Goal: Obtain resource: Obtain resource

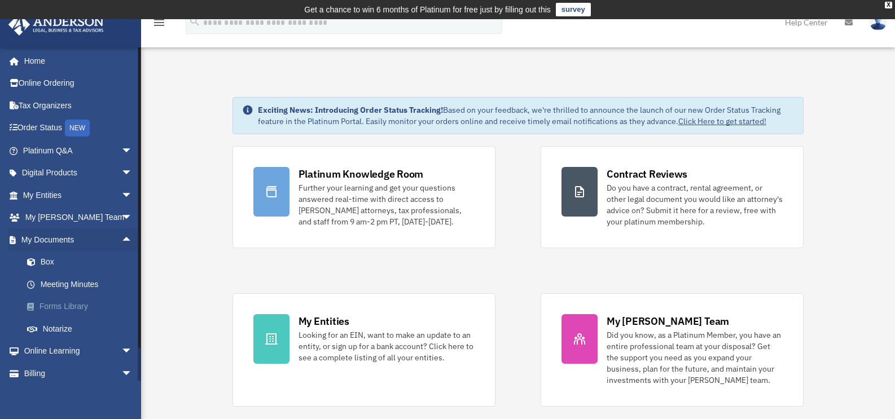
click at [72, 301] on link "Forms Library" at bounding box center [83, 307] width 134 height 23
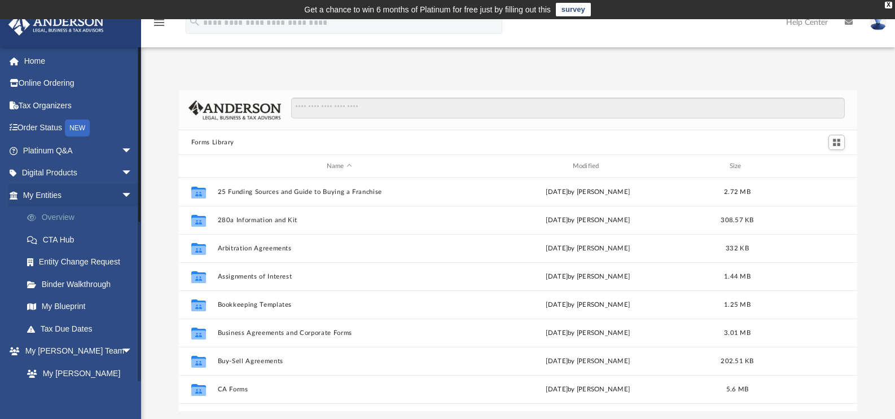
scroll to position [248, 671]
click at [121, 188] on span "arrow_drop_down" at bounding box center [132, 195] width 23 height 23
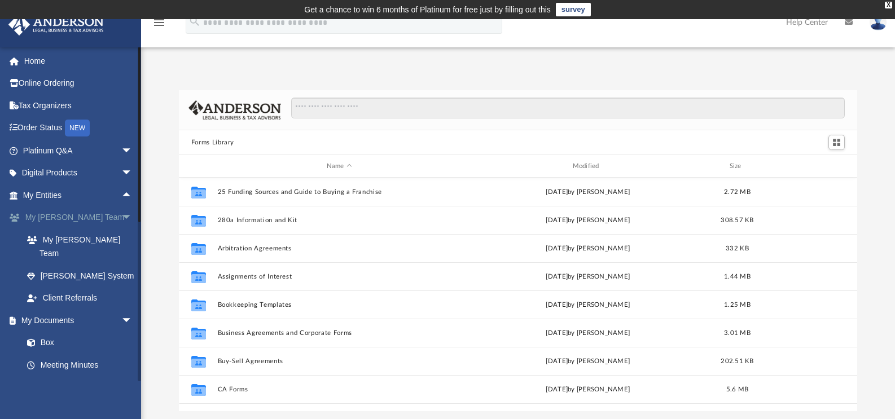
click at [121, 221] on span "arrow_drop_down" at bounding box center [132, 218] width 23 height 23
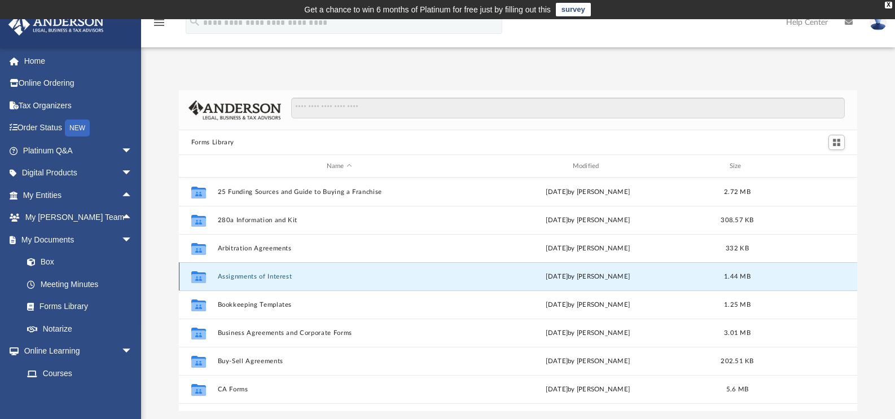
click at [276, 278] on button "Assignments of Interest" at bounding box center [339, 276] width 244 height 7
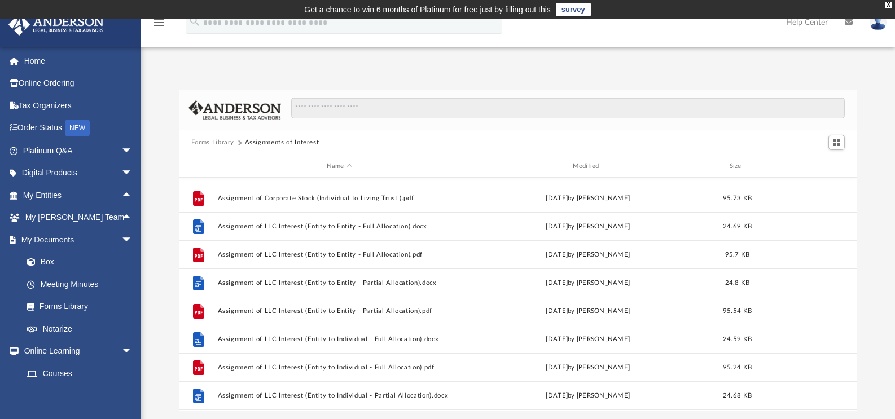
scroll to position [56, 0]
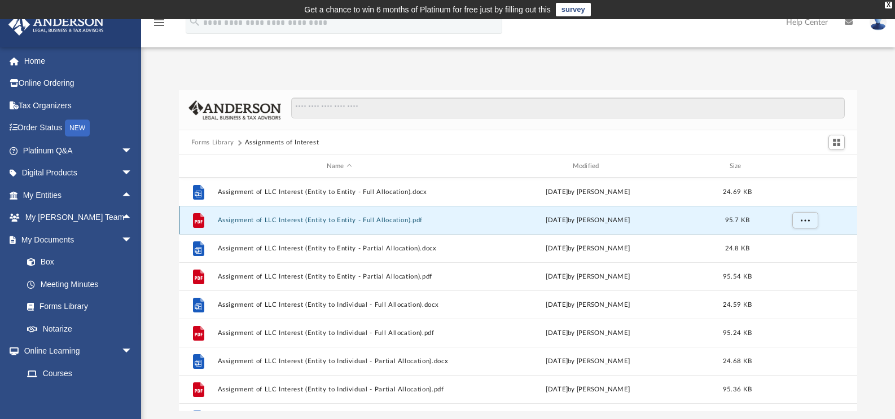
click at [308, 223] on button "Assignment of LLC Interest (Entity to Entity - Full Allocation).pdf" at bounding box center [339, 220] width 244 height 7
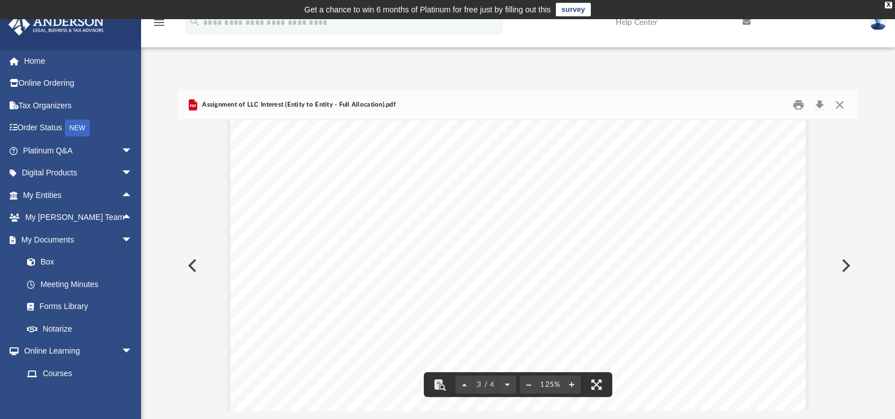
scroll to position [1515, 0]
click at [839, 103] on button "Close" at bounding box center [840, 106] width 20 height 18
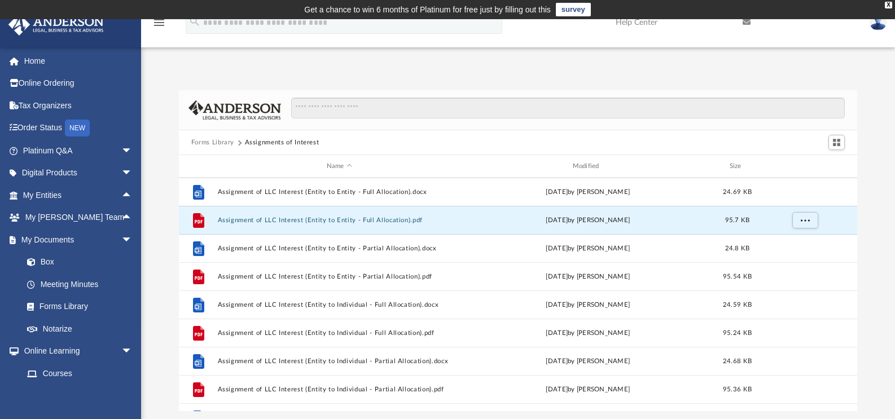
click at [33, 396] on div "[PERSON_NAME][EMAIL_ADDRESS][DOMAIN_NAME] Sign Out [PERSON_NAME][EMAIL_ADDRESS]…" at bounding box center [70, 256] width 141 height 419
click at [44, 62] on link "Home" at bounding box center [79, 61] width 142 height 23
